Goal: Transaction & Acquisition: Download file/media

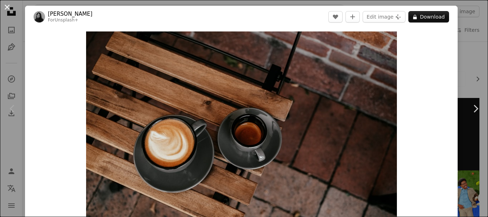
click at [6, 6] on button "An X shape" at bounding box center [7, 7] width 9 height 9
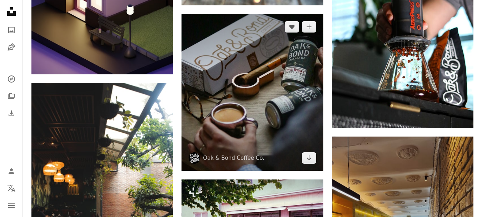
scroll to position [1955, 0]
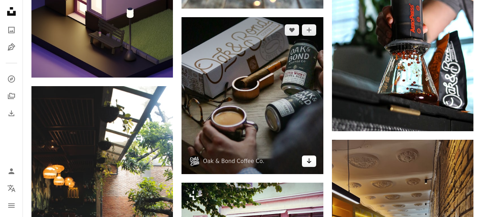
click at [313, 164] on link "Arrow pointing down" at bounding box center [309, 161] width 14 height 11
click at [311, 163] on icon "Arrow pointing down" at bounding box center [309, 161] width 6 height 9
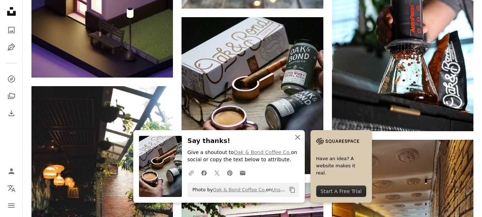
click at [298, 137] on icon "button" at bounding box center [297, 137] width 5 height 5
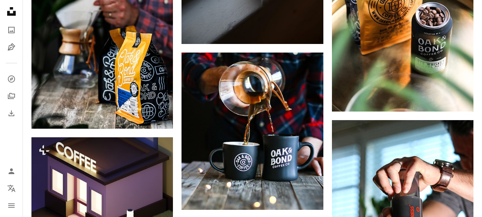
scroll to position [1741, 0]
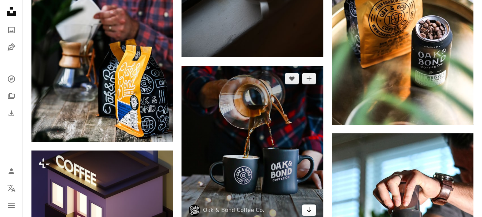
click at [309, 207] on icon "Arrow pointing down" at bounding box center [309, 210] width 6 height 9
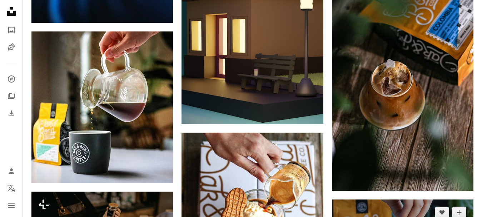
scroll to position [919, 0]
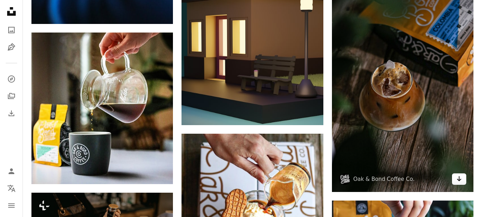
click at [461, 176] on icon "Arrow pointing down" at bounding box center [460, 178] width 6 height 9
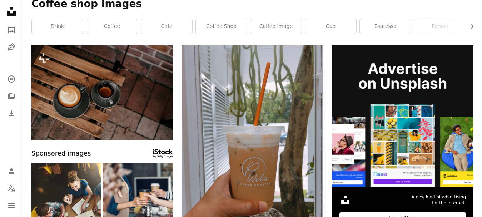
scroll to position [0, 0]
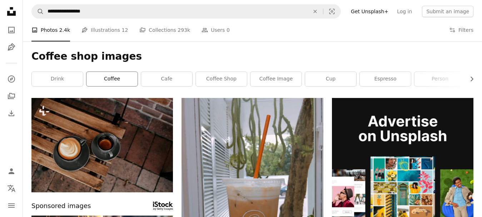
click at [129, 81] on link "coffee" at bounding box center [112, 79] width 51 height 14
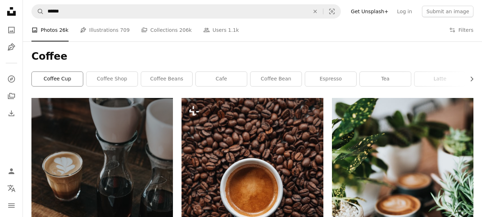
click at [69, 73] on link "coffee cup" at bounding box center [57, 79] width 51 height 14
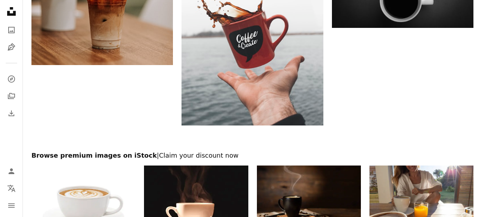
scroll to position [1310, 0]
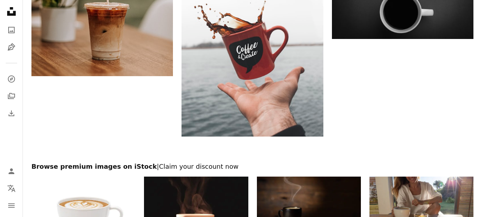
click at [317, 177] on img at bounding box center [309, 211] width 104 height 69
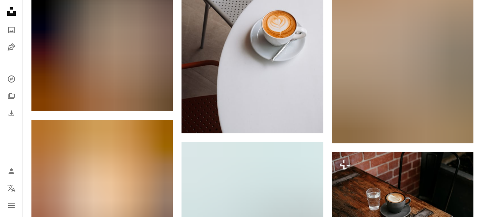
scroll to position [662, 0]
